Goal: Information Seeking & Learning: Learn about a topic

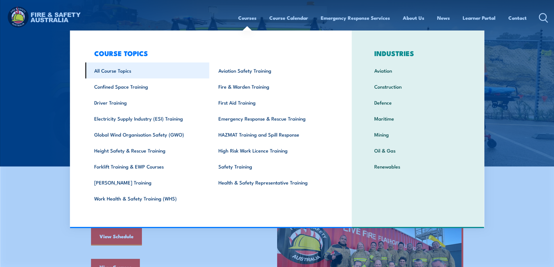
click at [113, 71] on link "All Course Topics" at bounding box center [147, 71] width 124 height 16
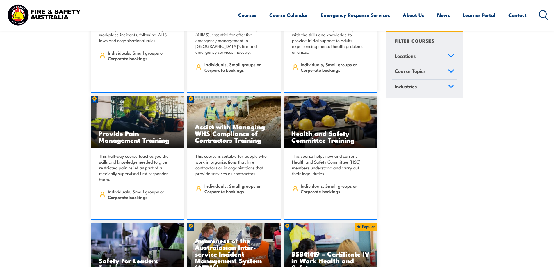
scroll to position [3112, 0]
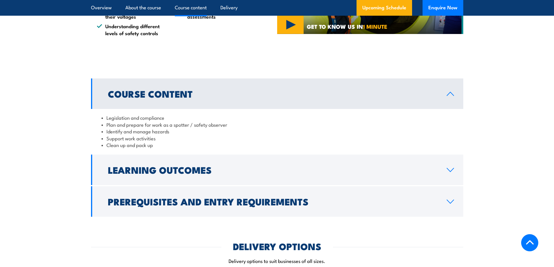
scroll to position [465, 0]
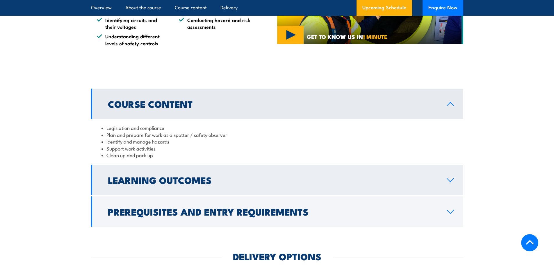
click at [451, 183] on icon at bounding box center [450, 180] width 8 height 5
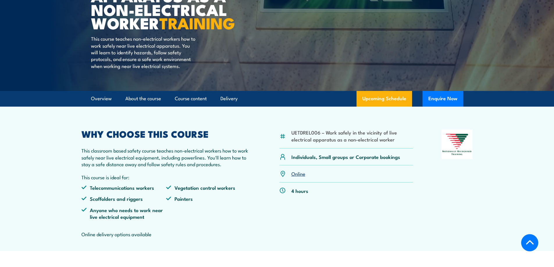
scroll to position [116, 0]
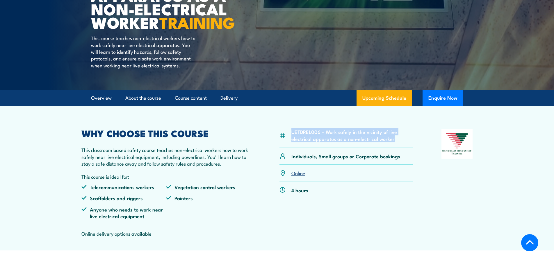
drag, startPoint x: 289, startPoint y: 145, endPoint x: 396, endPoint y: 157, distance: 108.6
click at [396, 148] on div "UETDREL006 – Work safely in the vicinity of live electrical apparatus as a non-…" at bounding box center [347, 138] width 134 height 19
copy li "UETDREL006 – Work safely in the vicinity of live electrical apparatus as a non-…"
